Goal: Transaction & Acquisition: Purchase product/service

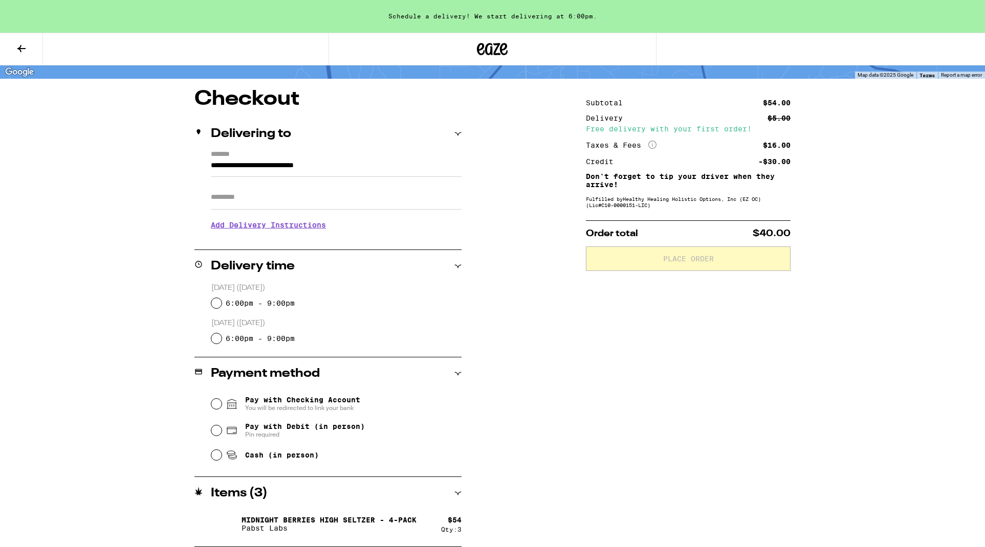
click at [290, 228] on h3 "Add Delivery Instructions" at bounding box center [336, 225] width 251 height 24
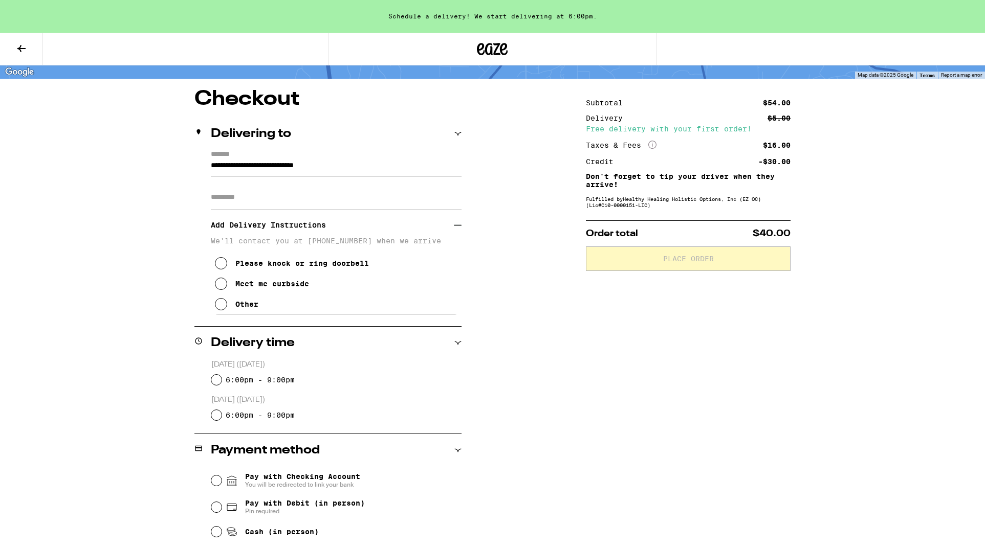
scroll to position [67, 0]
click at [222, 268] on icon at bounding box center [221, 264] width 12 height 12
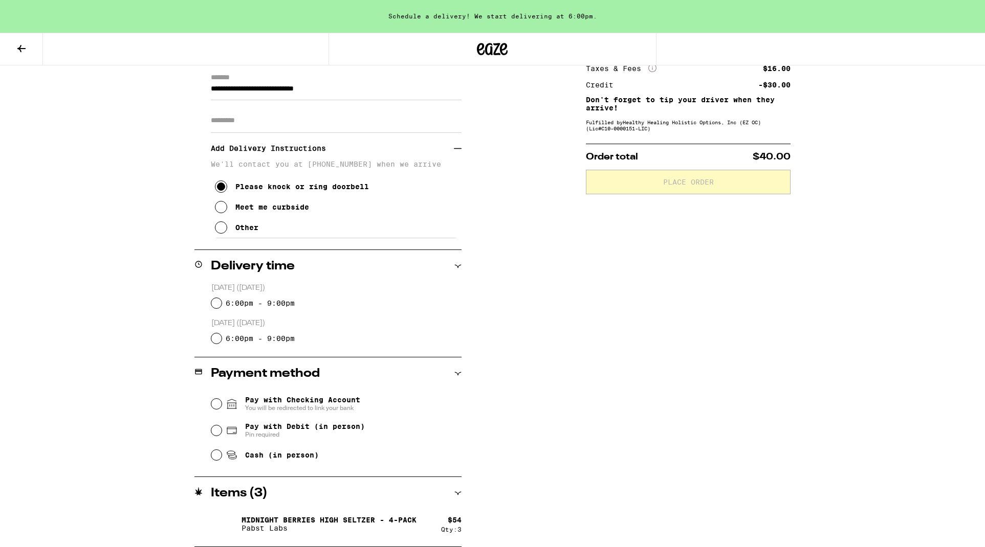
scroll to position [144, 0]
click at [217, 303] on input "6:00pm - 9:00pm" at bounding box center [216, 303] width 10 height 10
radio input "true"
click at [214, 457] on input "Cash (in person)" at bounding box center [216, 455] width 10 height 10
radio input "true"
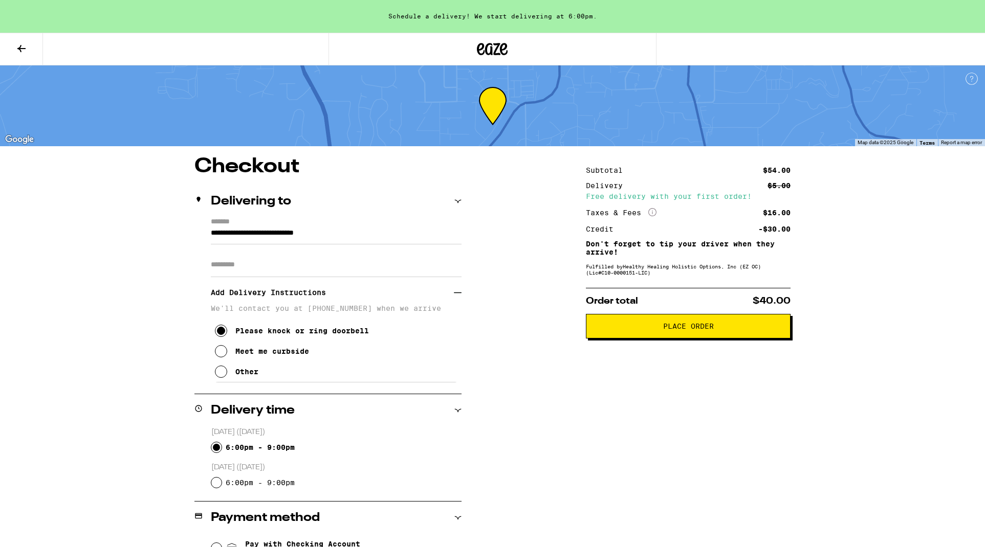
scroll to position [0, 0]
click at [698, 330] on span "Place Order" at bounding box center [688, 326] width 51 height 7
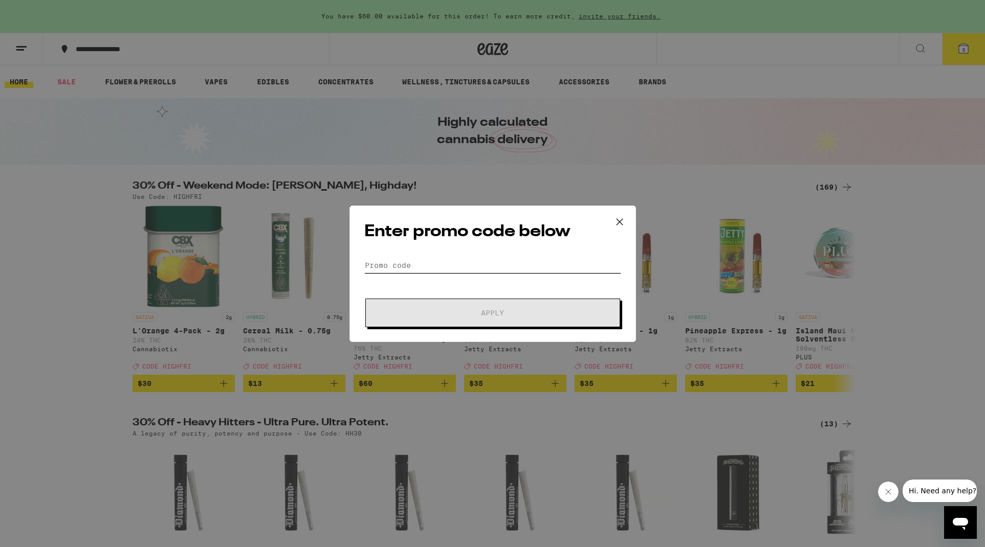
click at [542, 260] on input "Promo Code" at bounding box center [492, 265] width 257 height 15
